Goal: Book appointment/travel/reservation

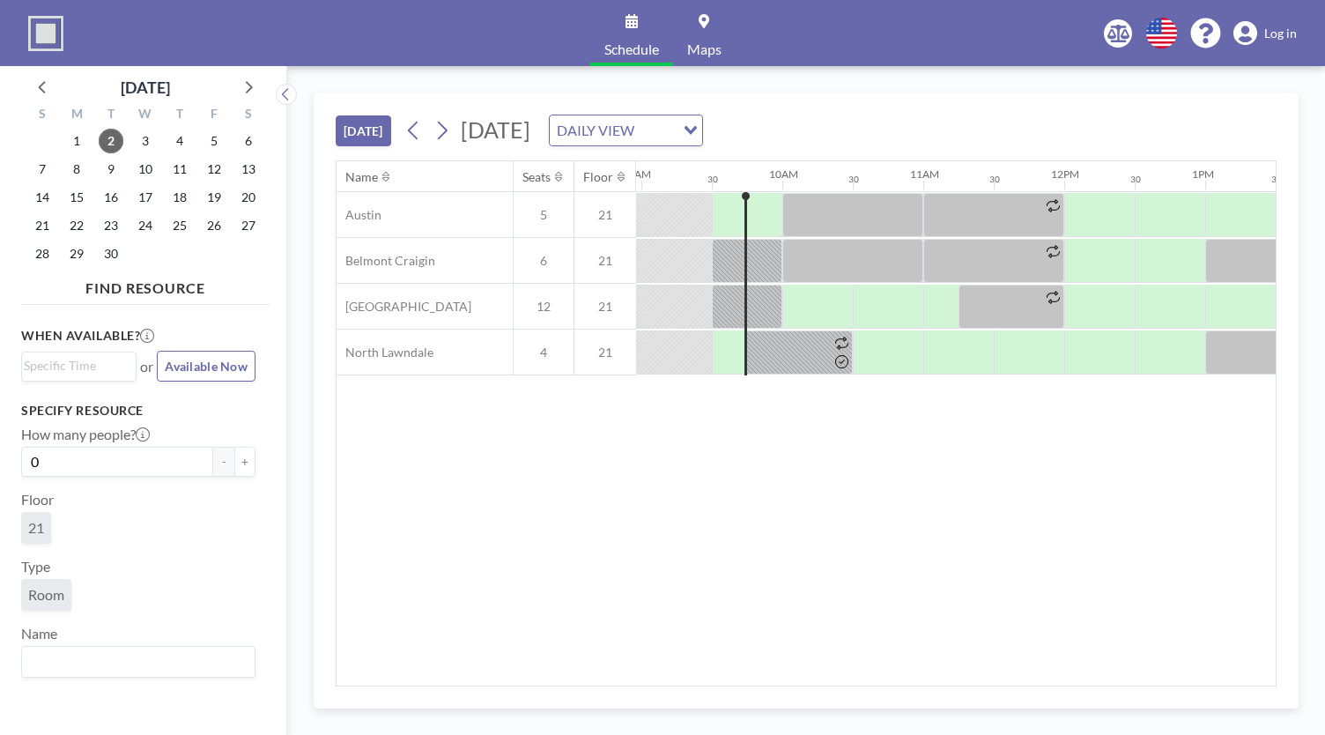
scroll to position [0, 1268]
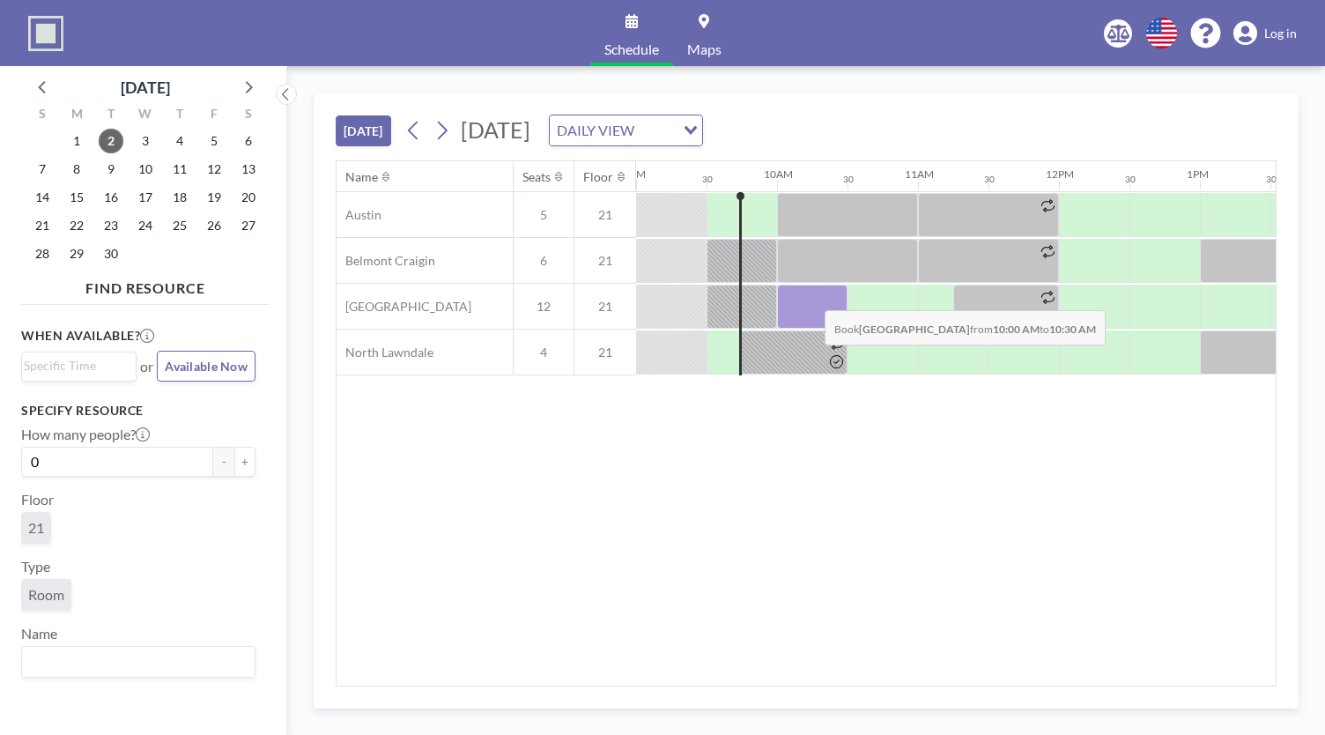
drag, startPoint x: 844, startPoint y: 308, endPoint x: 810, endPoint y: 295, distance: 36.0
click at [810, 295] on div at bounding box center [812, 306] width 70 height 44
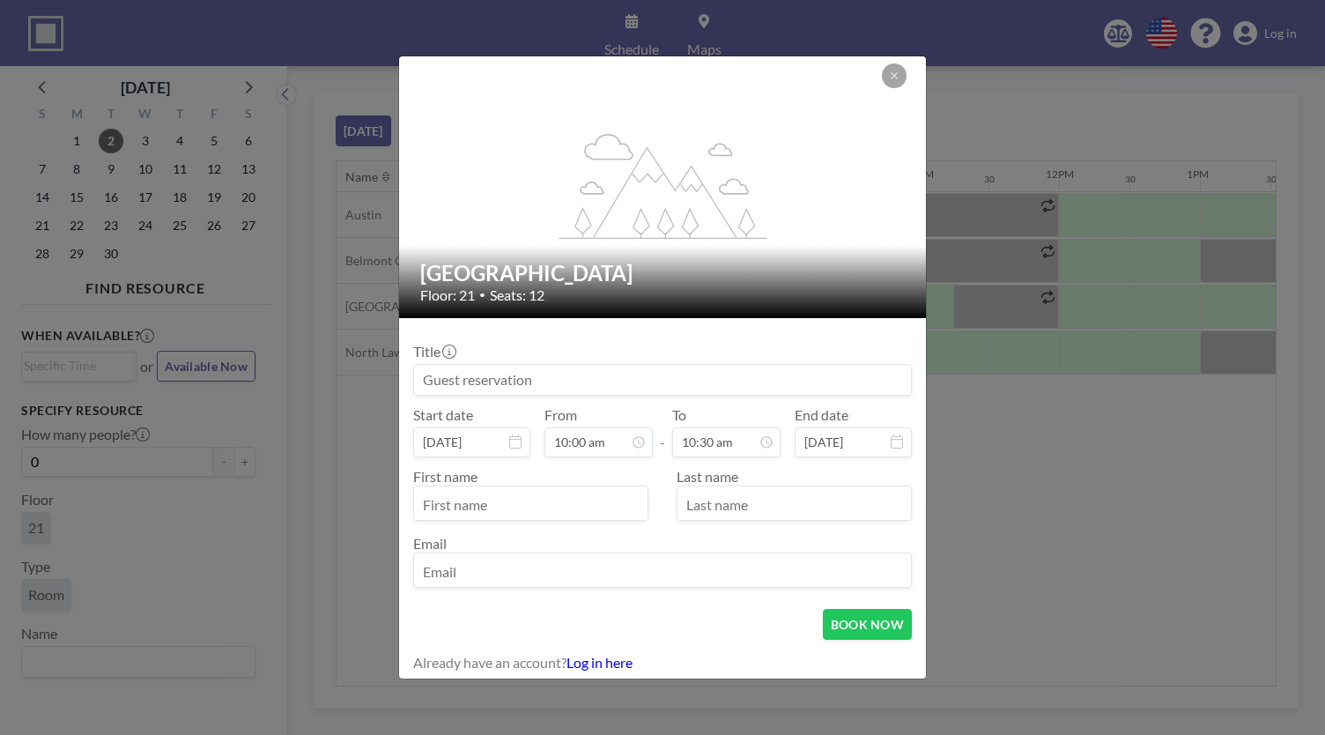
click at [587, 380] on input at bounding box center [662, 380] width 497 height 30
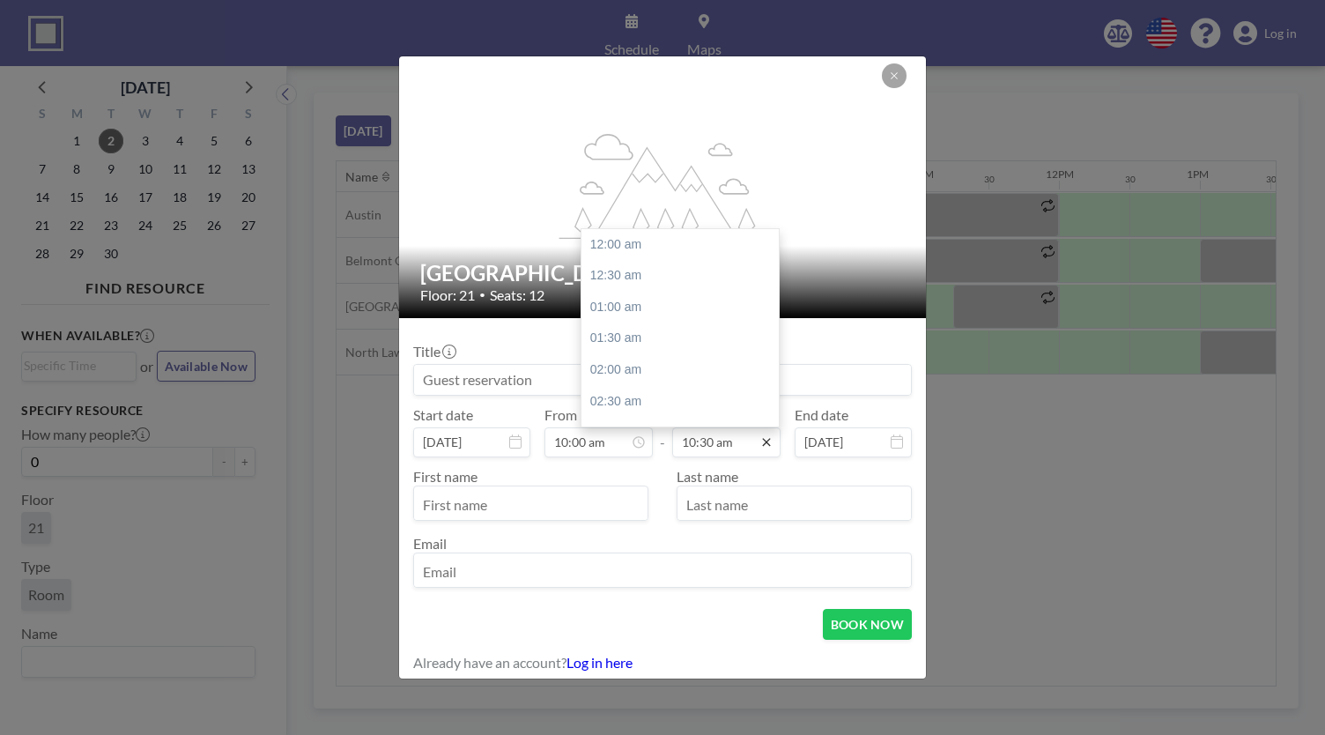
scroll to position [658, 0]
click at [761, 441] on icon at bounding box center [766, 442] width 14 height 14
click at [660, 279] on div "11:00 am" at bounding box center [684, 277] width 206 height 32
type input "11:00 am"
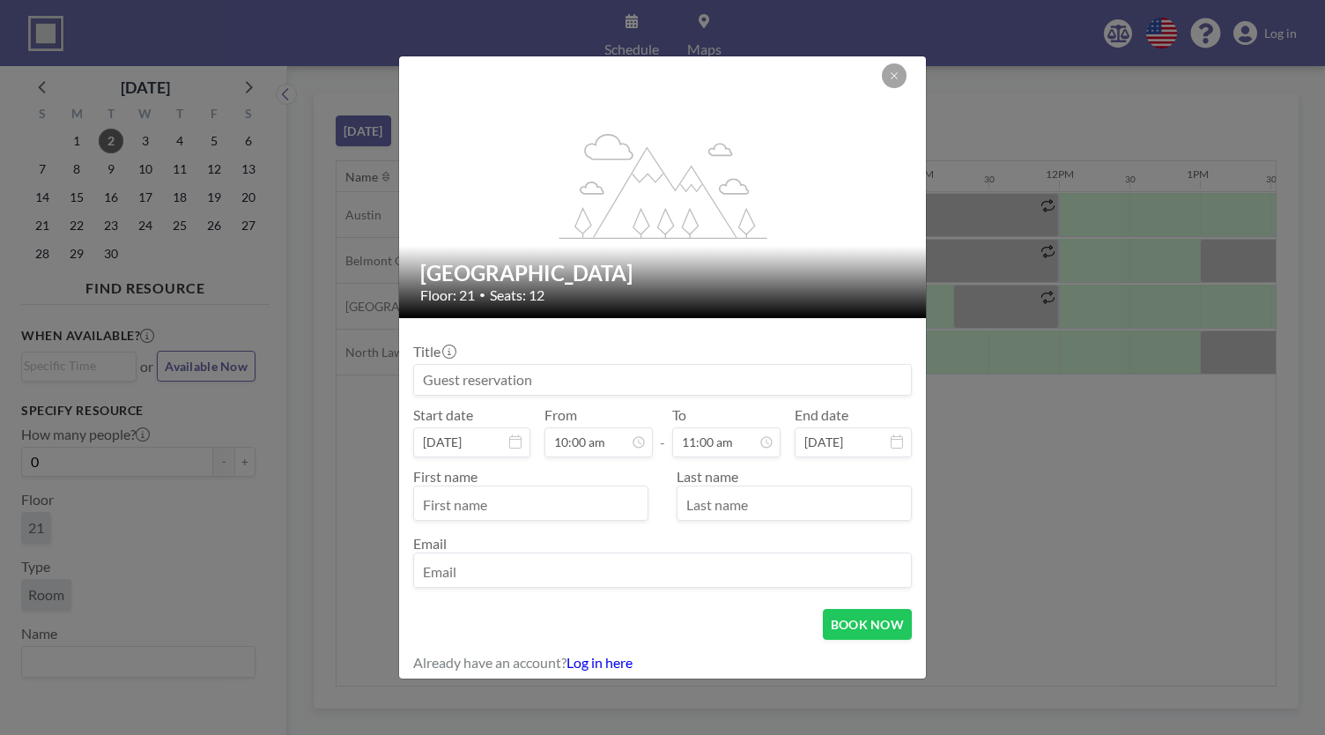
click at [550, 379] on input at bounding box center [662, 380] width 497 height 30
type input "Meeting"
type input "[PERSON_NAME]"
type input "d"
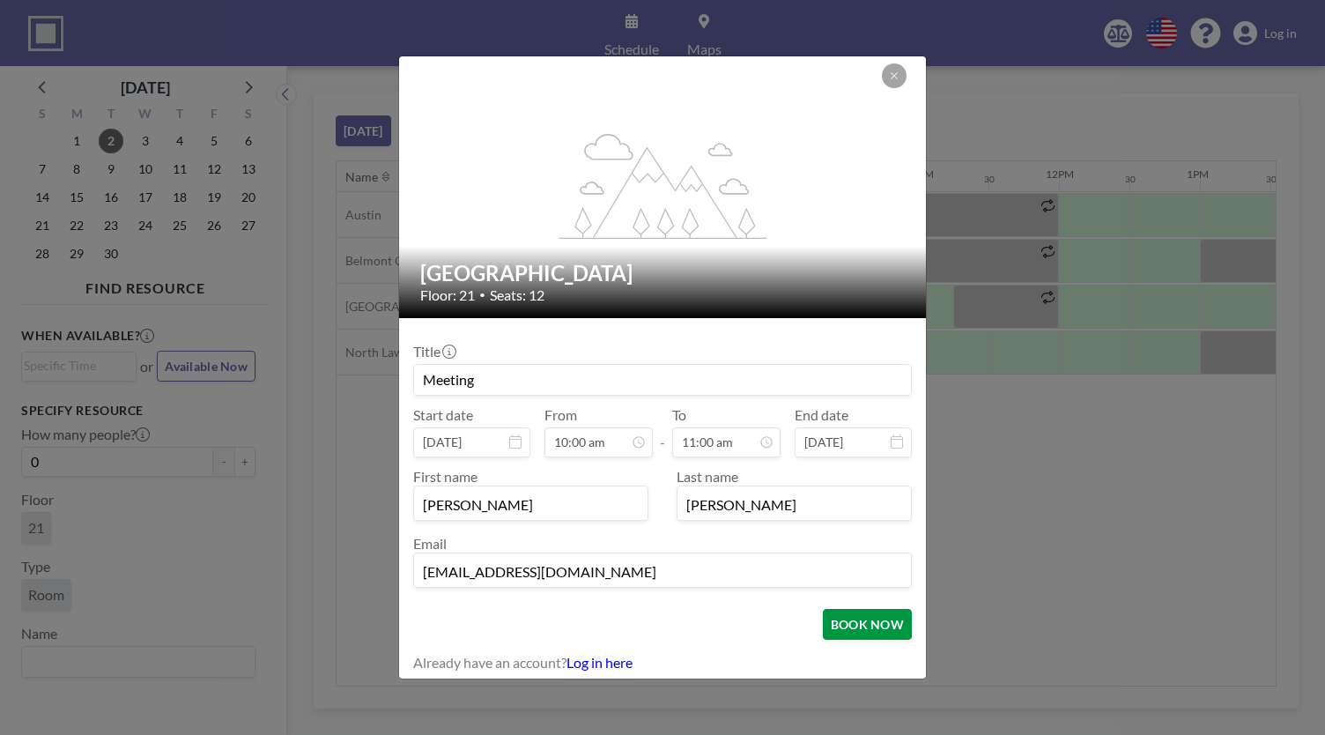
type input "[EMAIL_ADDRESS][DOMAIN_NAME]"
click at [868, 610] on button "BOOK NOW" at bounding box center [867, 624] width 89 height 31
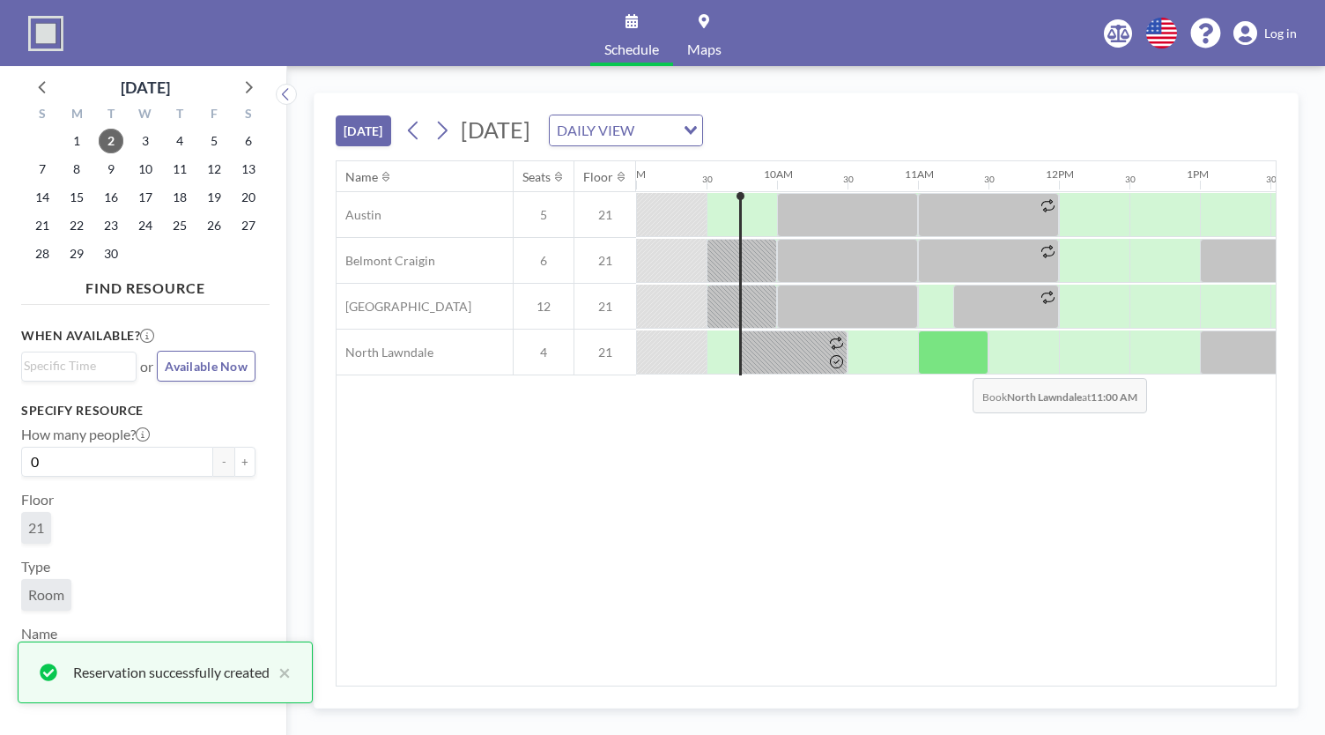
click at [958, 363] on div at bounding box center [953, 352] width 70 height 44
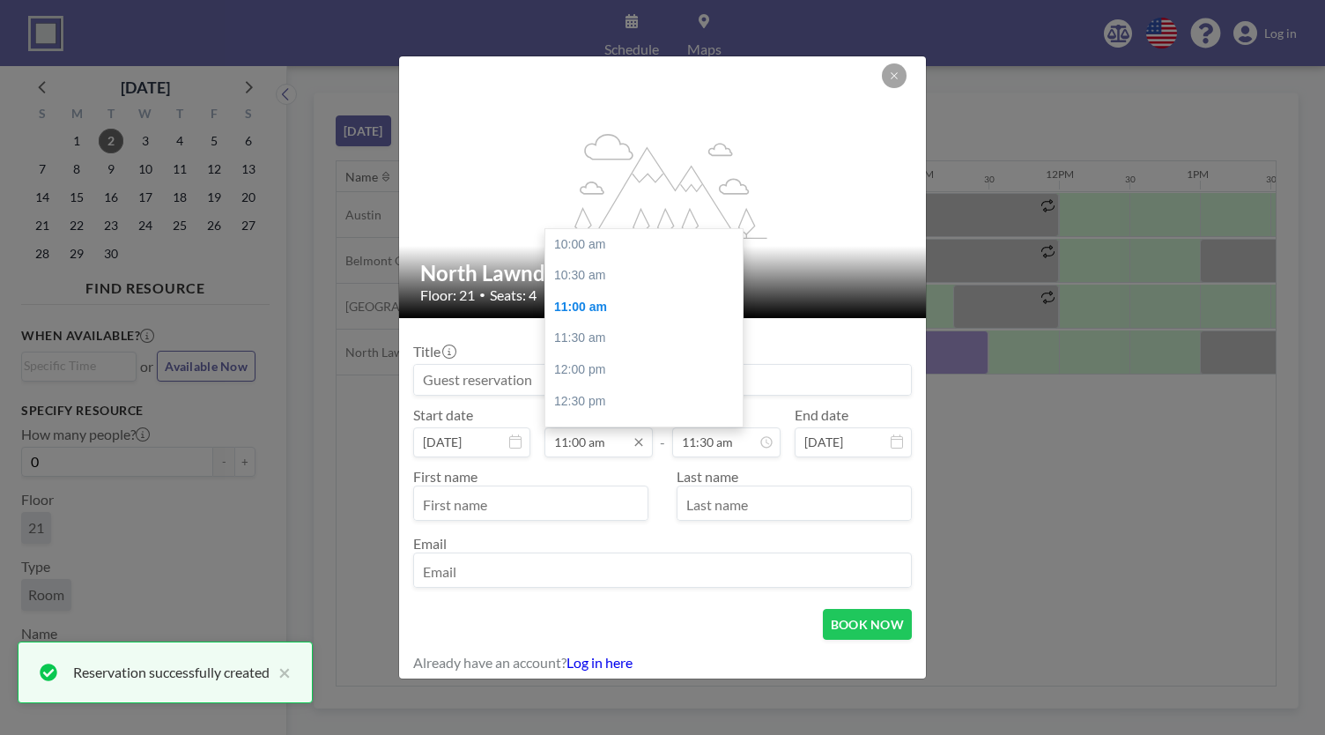
scroll to position [63, 0]
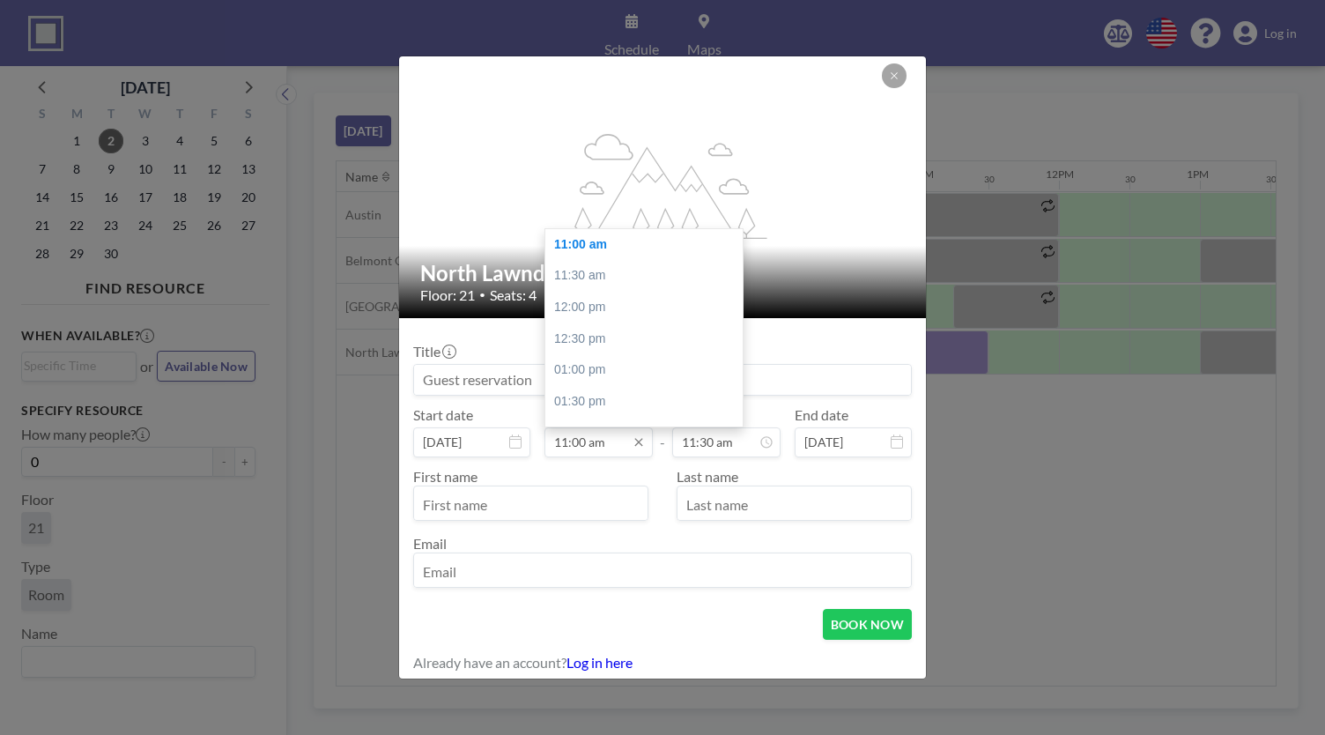
click at [610, 441] on input "11:00 am" at bounding box center [598, 442] width 108 height 30
click at [583, 440] on input "11:00 am" at bounding box center [598, 442] width 108 height 30
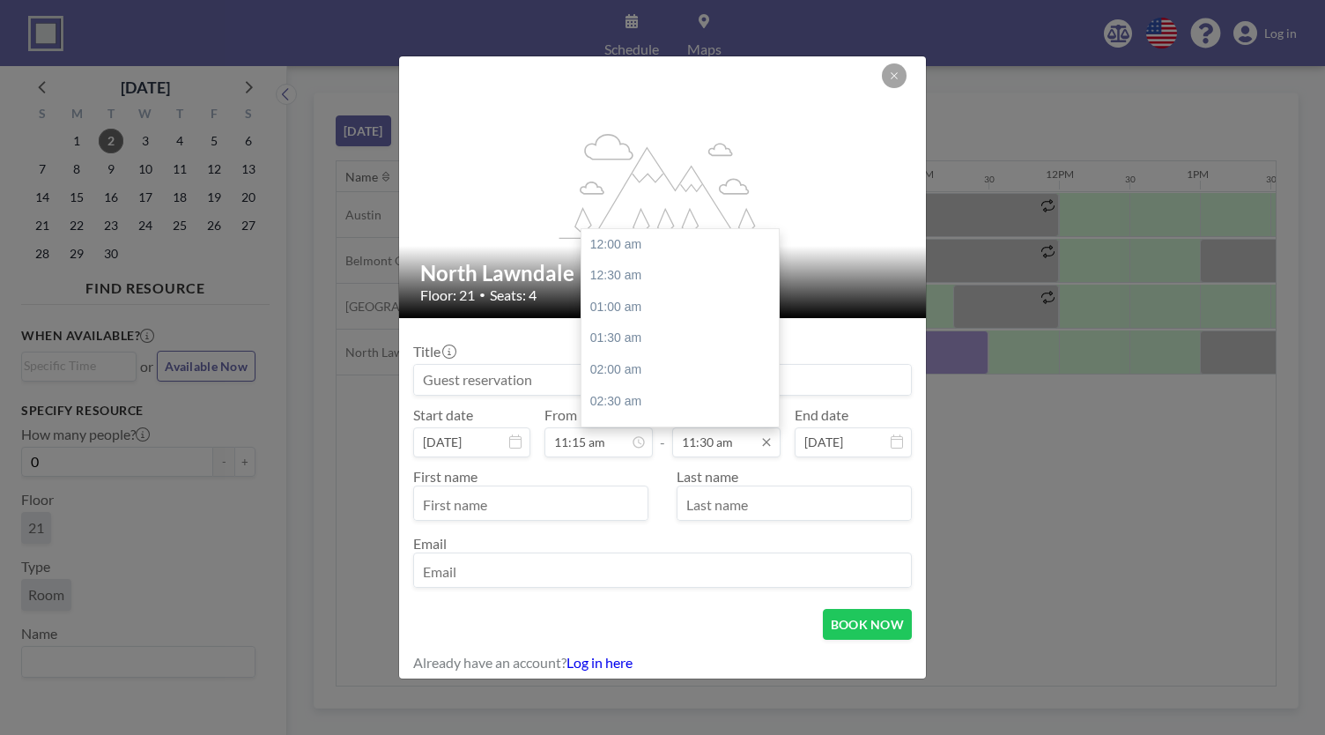
type input "11:15 am"
click at [684, 443] on input "11:30 am" at bounding box center [726, 442] width 108 height 30
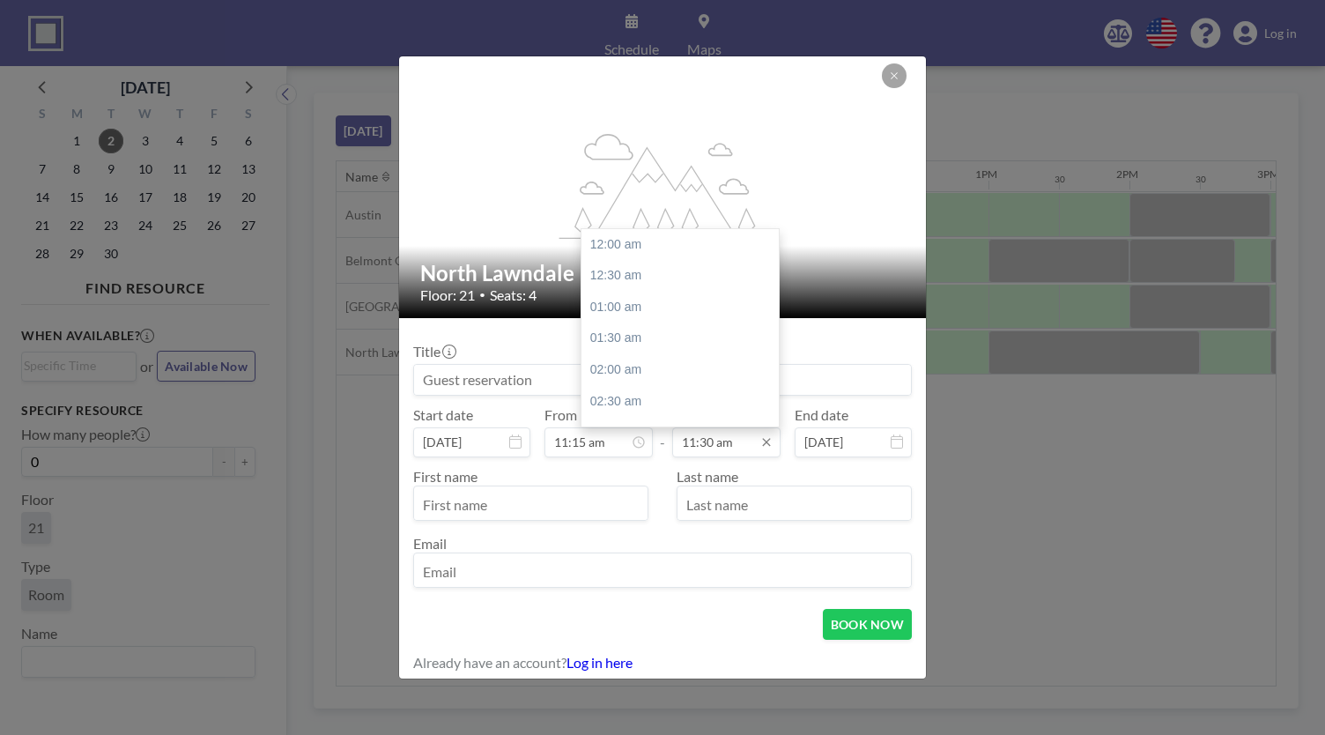
scroll to position [721, 0]
drag, startPoint x: 707, startPoint y: 443, endPoint x: 696, endPoint y: 442, distance: 11.5
click at [696, 442] on input "11:30 am" at bounding box center [726, 442] width 108 height 30
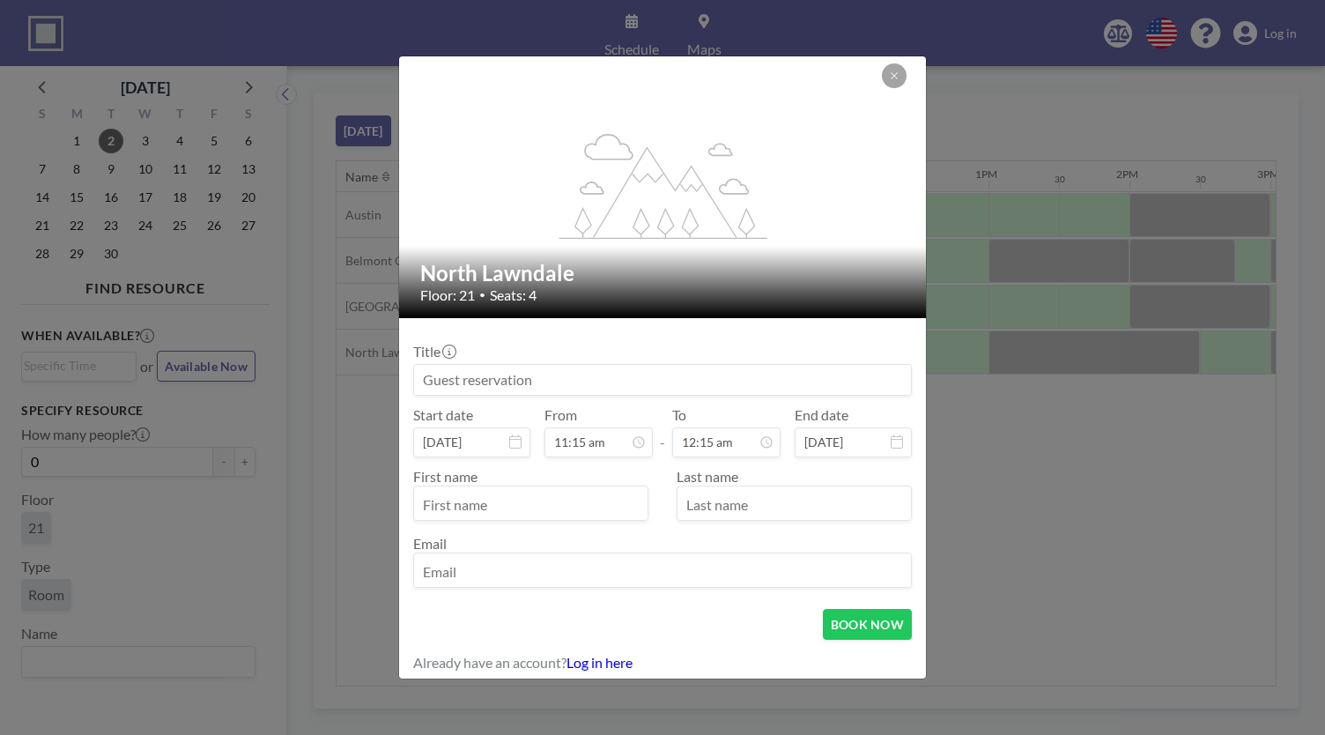
type input "12:15 am"
click at [537, 379] on input at bounding box center [662, 380] width 497 height 30
type input "N"
type input "Meeting"
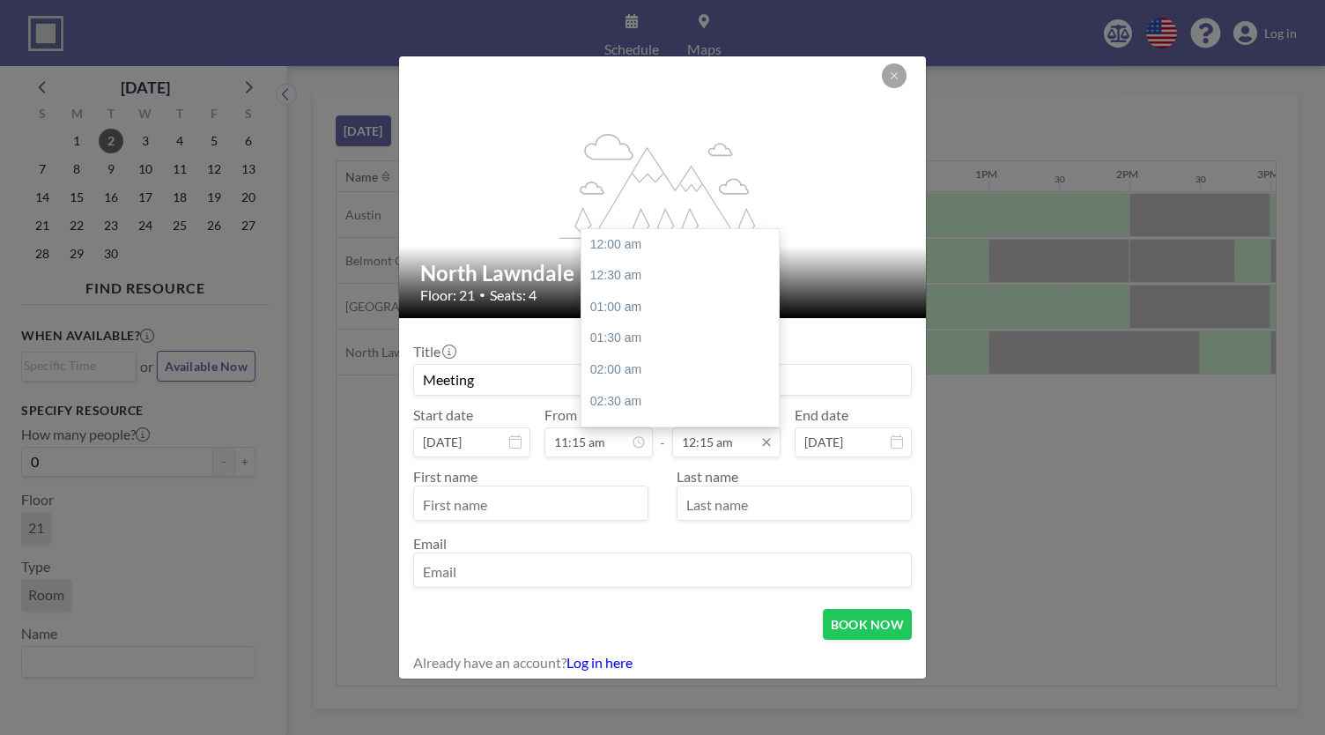
click at [746, 438] on input "12:15 am" at bounding box center [726, 442] width 108 height 30
click at [731, 447] on input "12:15 am" at bounding box center [726, 442] width 108 height 30
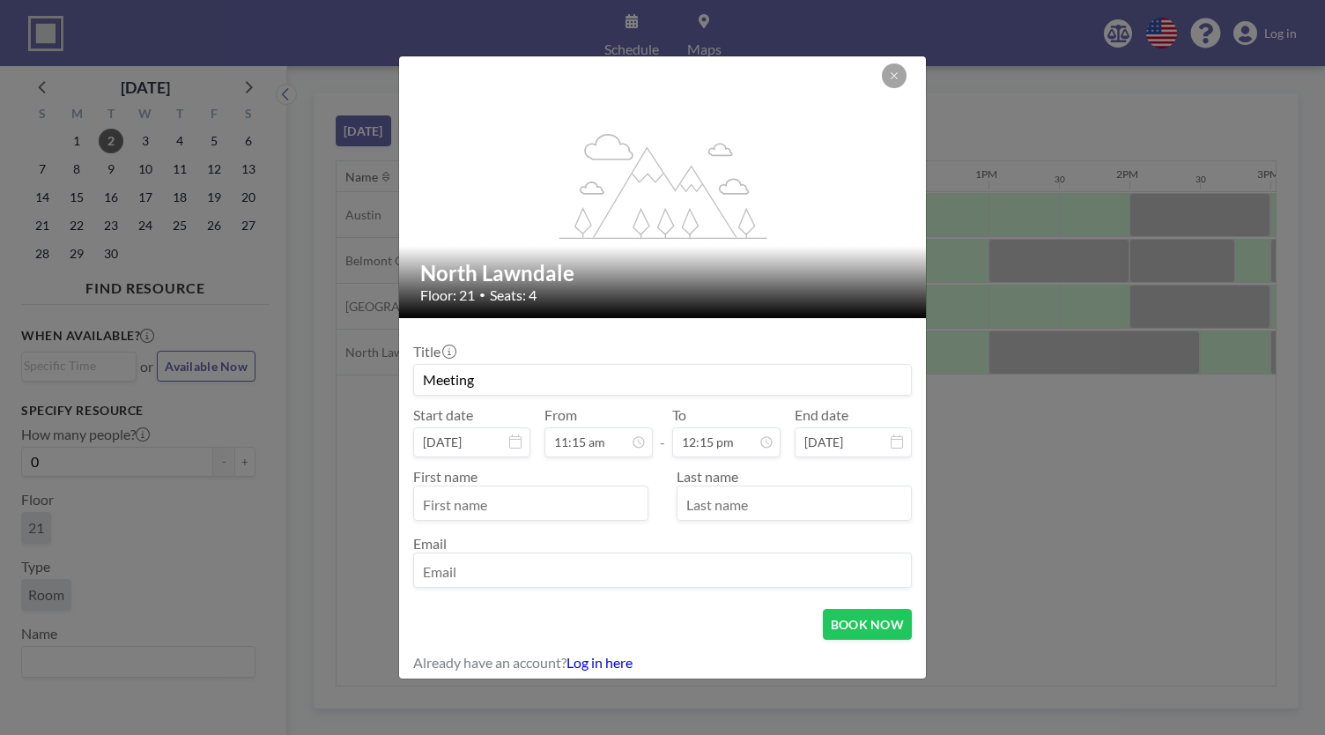
type input "12:15 pm"
click at [598, 490] on input "text" at bounding box center [530, 505] width 233 height 30
type input "[PERSON_NAME]"
type input "[EMAIL_ADDRESS][DOMAIN_NAME]"
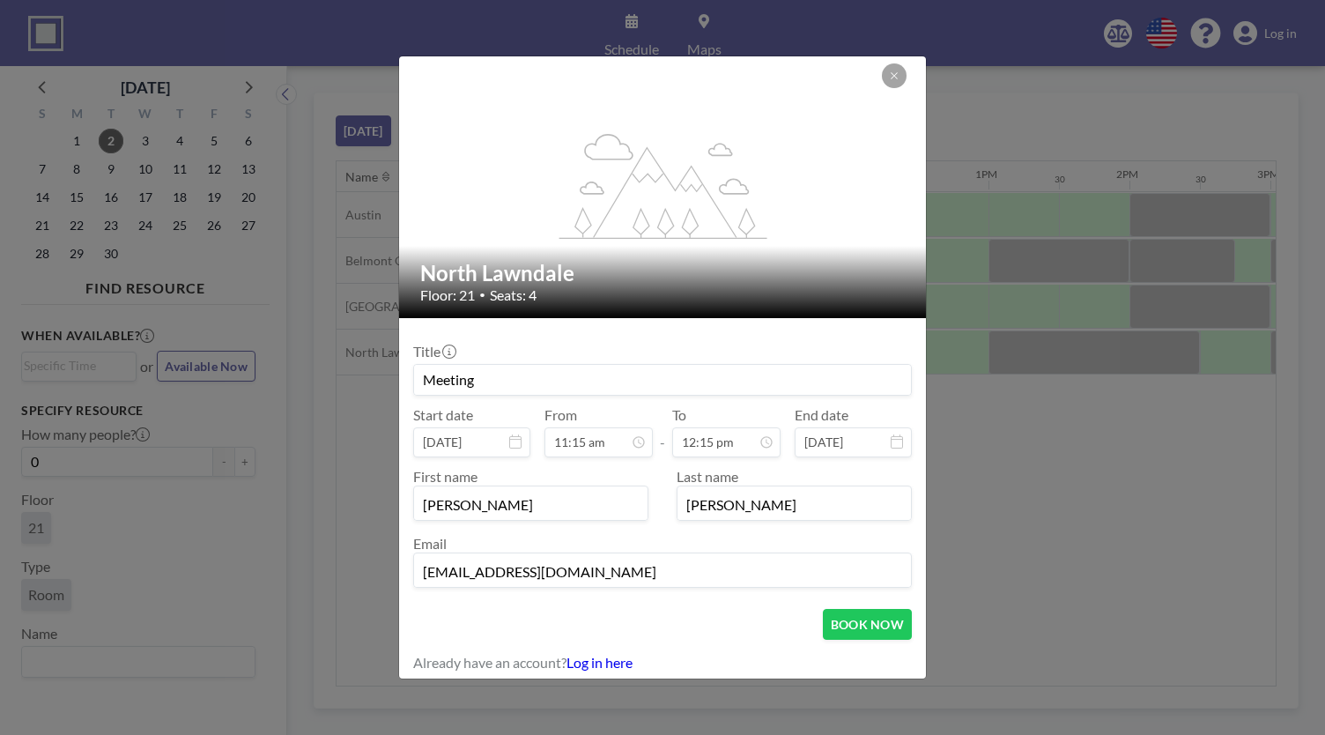
click at [860, 605] on form "Title Meeting Start date [DATE] From 11:15 am - To 12:15 pm End date [DATE] Fir…" at bounding box center [662, 501] width 527 height 367
click at [861, 619] on button "BOOK NOW" at bounding box center [867, 624] width 89 height 31
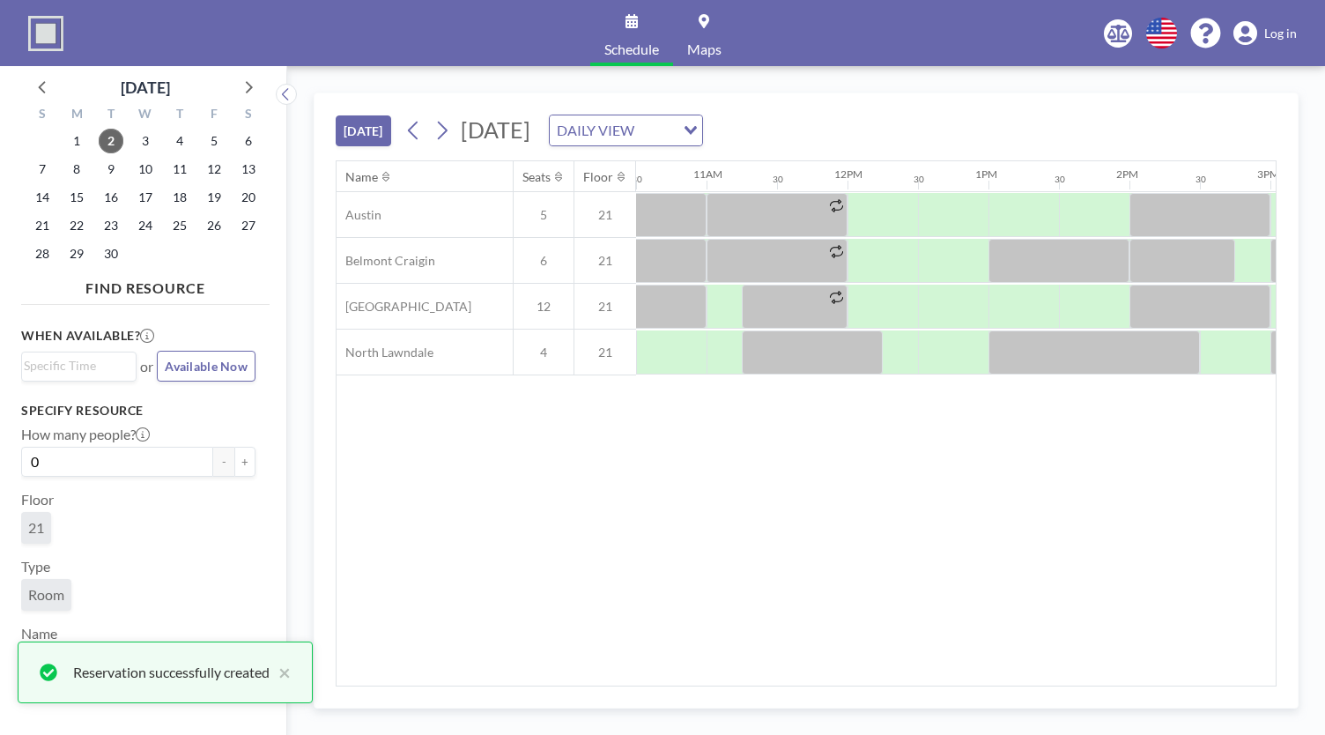
click at [922, 519] on div "Name Seats Floor 12AM 30 1AM 30 2AM 30 3AM 30 4AM 30 5AM 30 6AM 30 7AM 30 8AM 3…" at bounding box center [805, 423] width 939 height 524
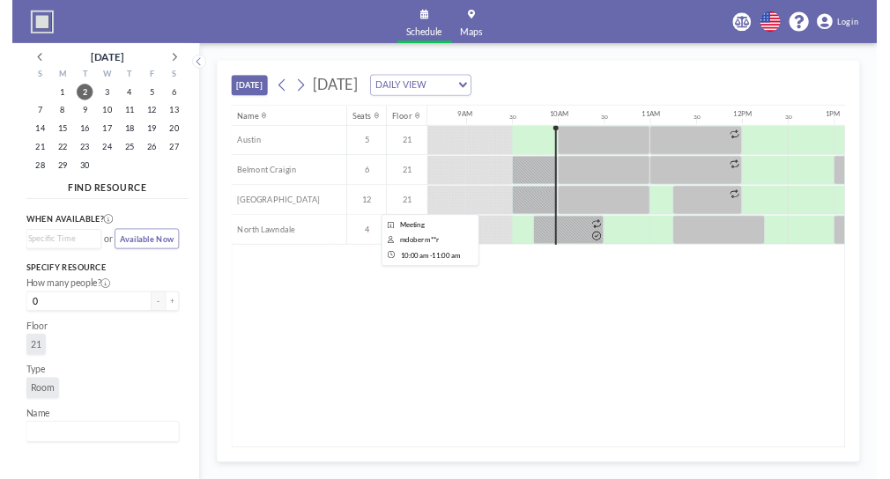
scroll to position [0, 1211]
